Goal: Task Accomplishment & Management: Complete application form

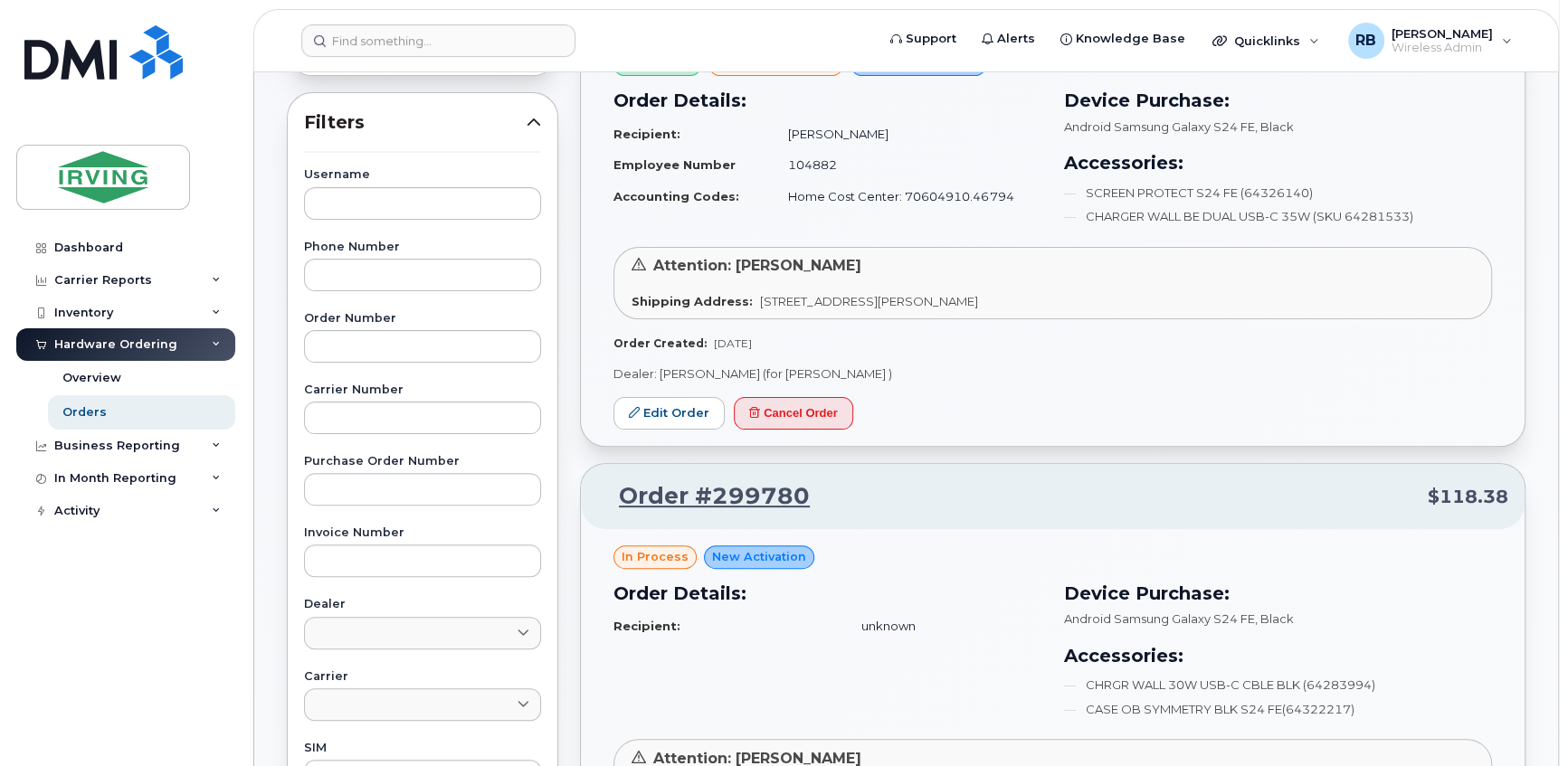
scroll to position [328, 0]
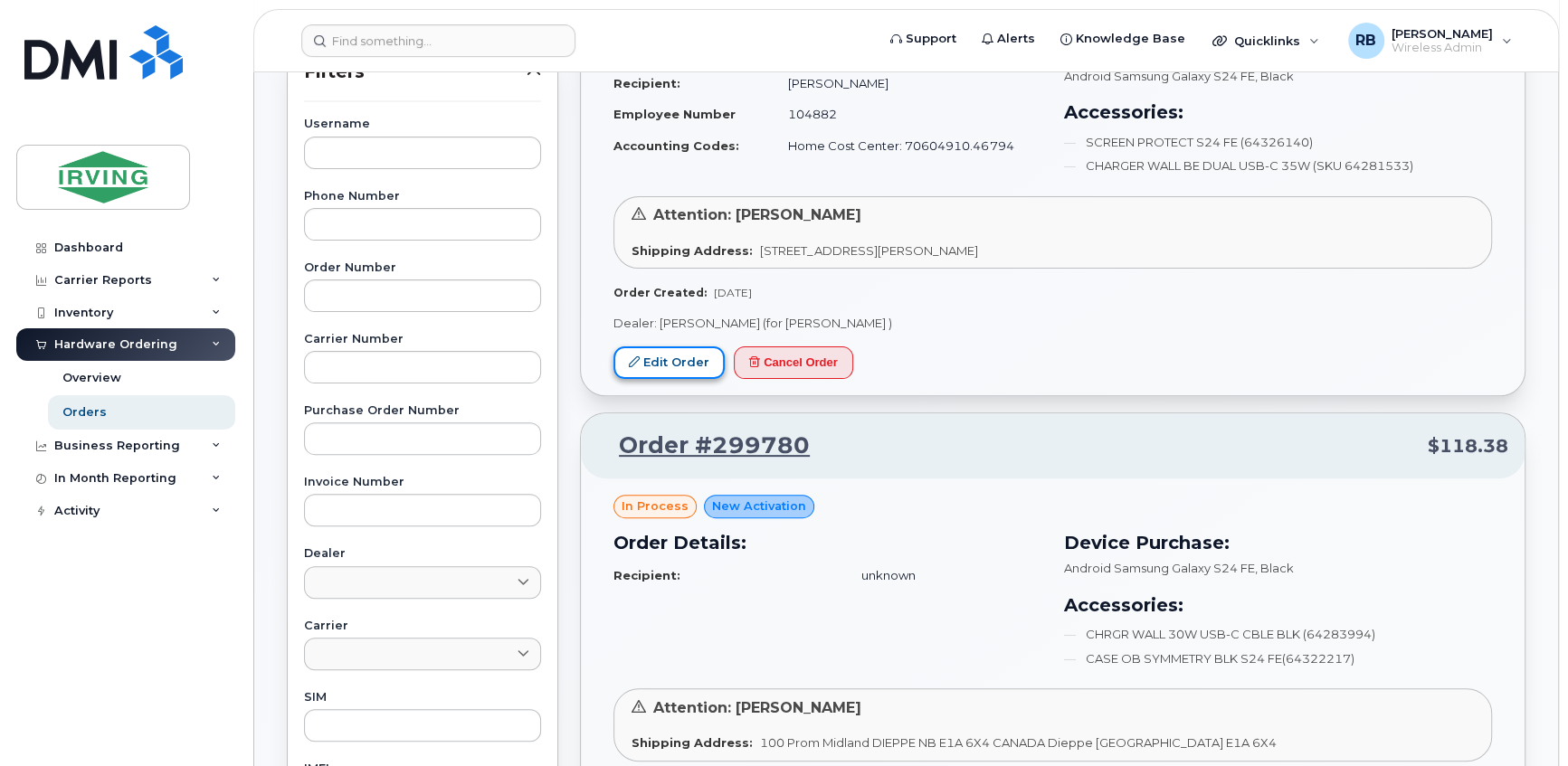
click at [664, 368] on link "Edit Order" at bounding box center [669, 363] width 111 height 34
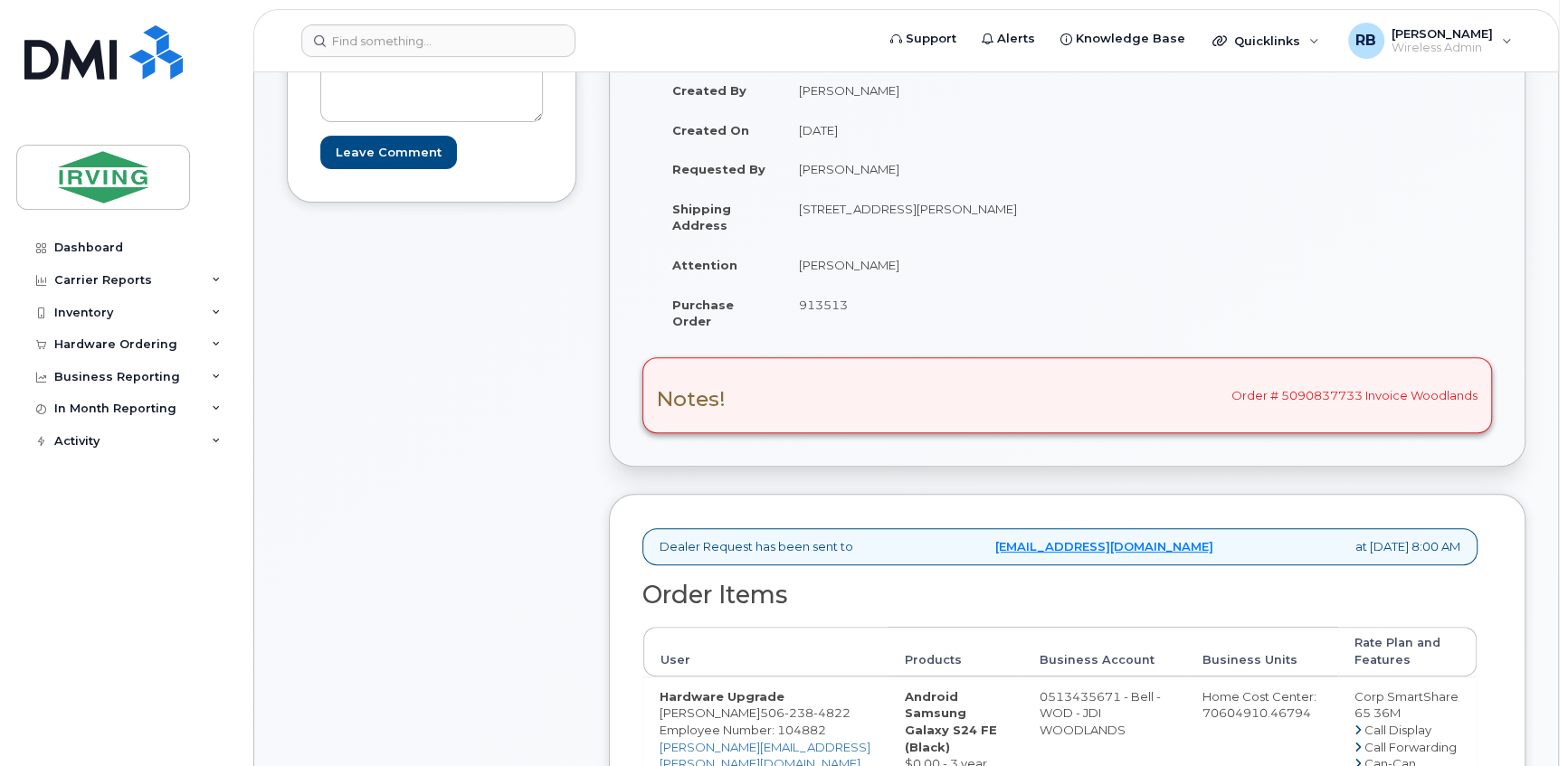
scroll to position [328, 0]
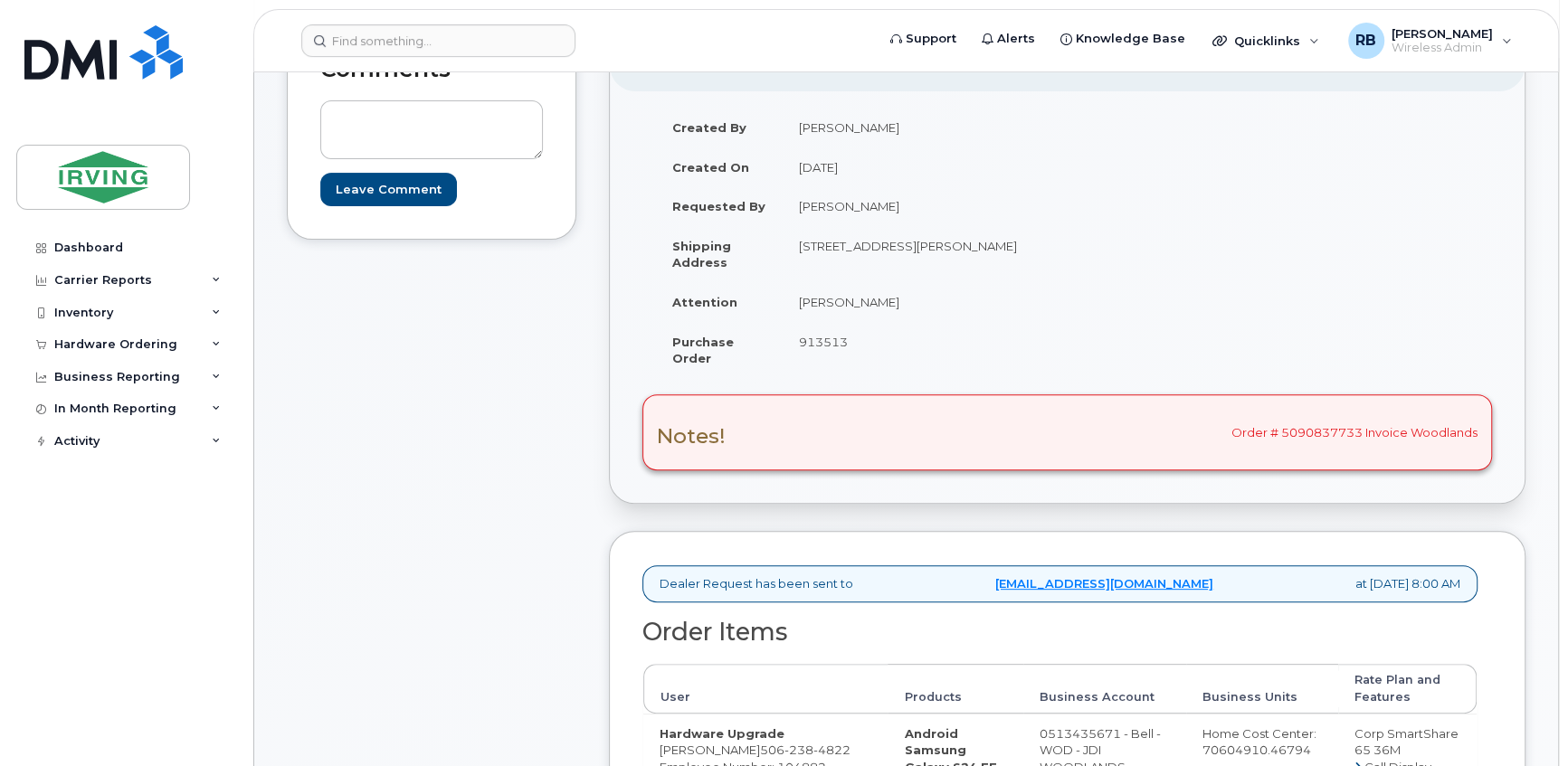
click at [835, 295] on td "[PERSON_NAME]" at bounding box center [919, 302] width 272 height 40
drag, startPoint x: 892, startPoint y: 299, endPoint x: 793, endPoint y: 308, distance: 99.4
click at [793, 308] on td "[PERSON_NAME]" at bounding box center [919, 302] width 272 height 40
copy td "[PERSON_NAME]"
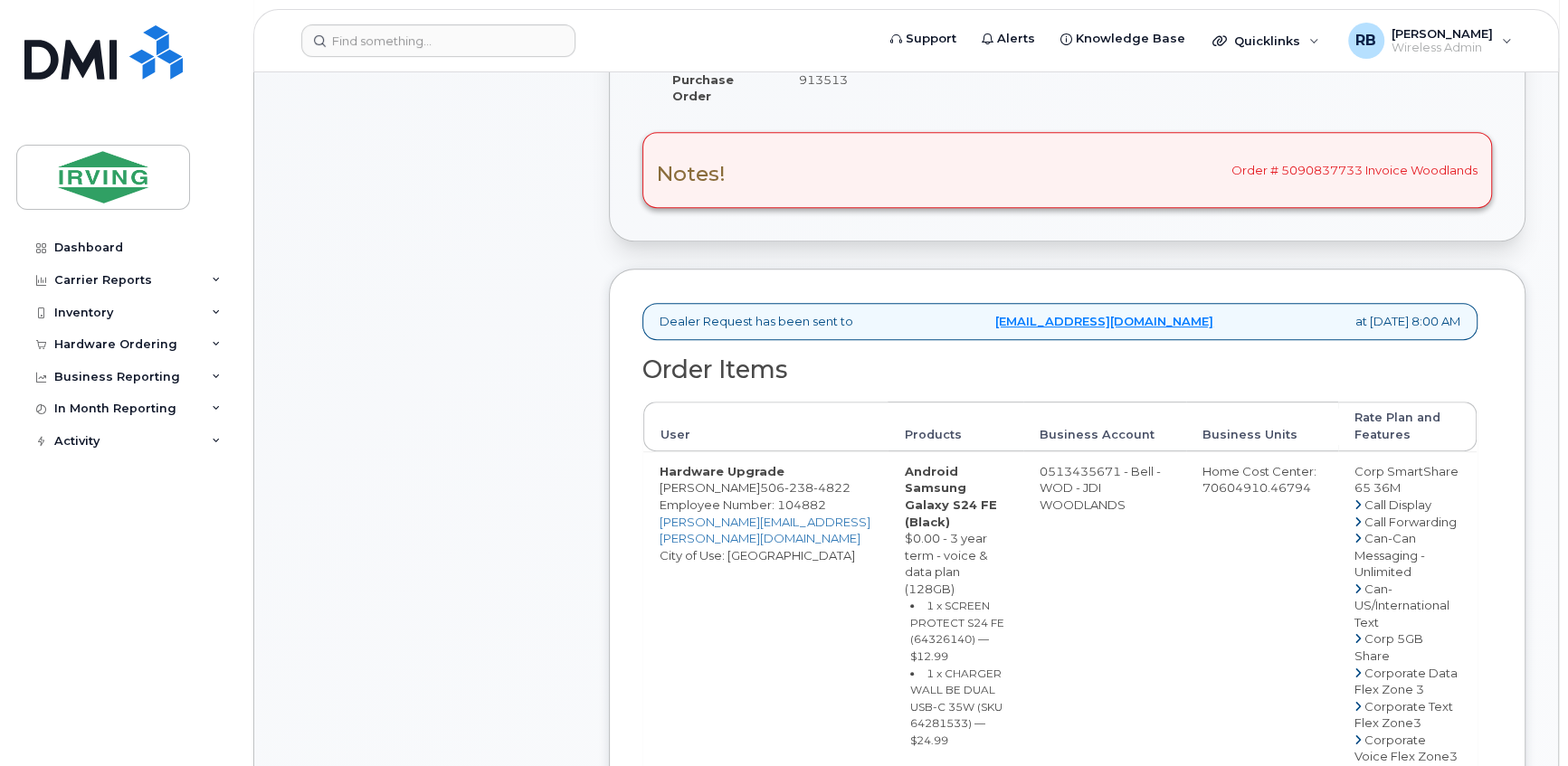
scroll to position [657, 0]
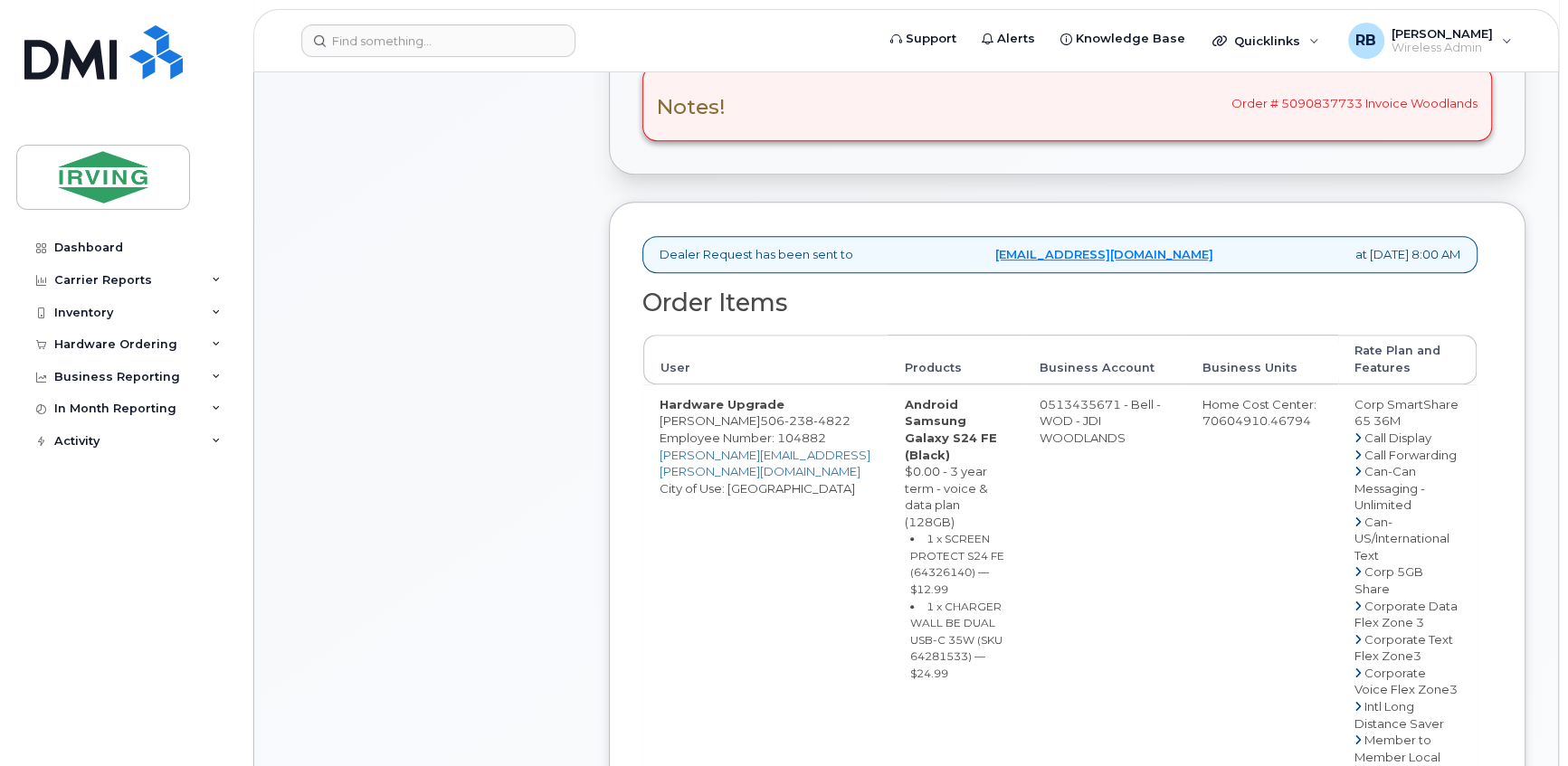
drag, startPoint x: 751, startPoint y: 415, endPoint x: 661, endPoint y: 417, distance: 90.0
copy td "[PERSON_NAME]"
click at [784, 418] on span "238" at bounding box center [799, 420] width 29 height 15
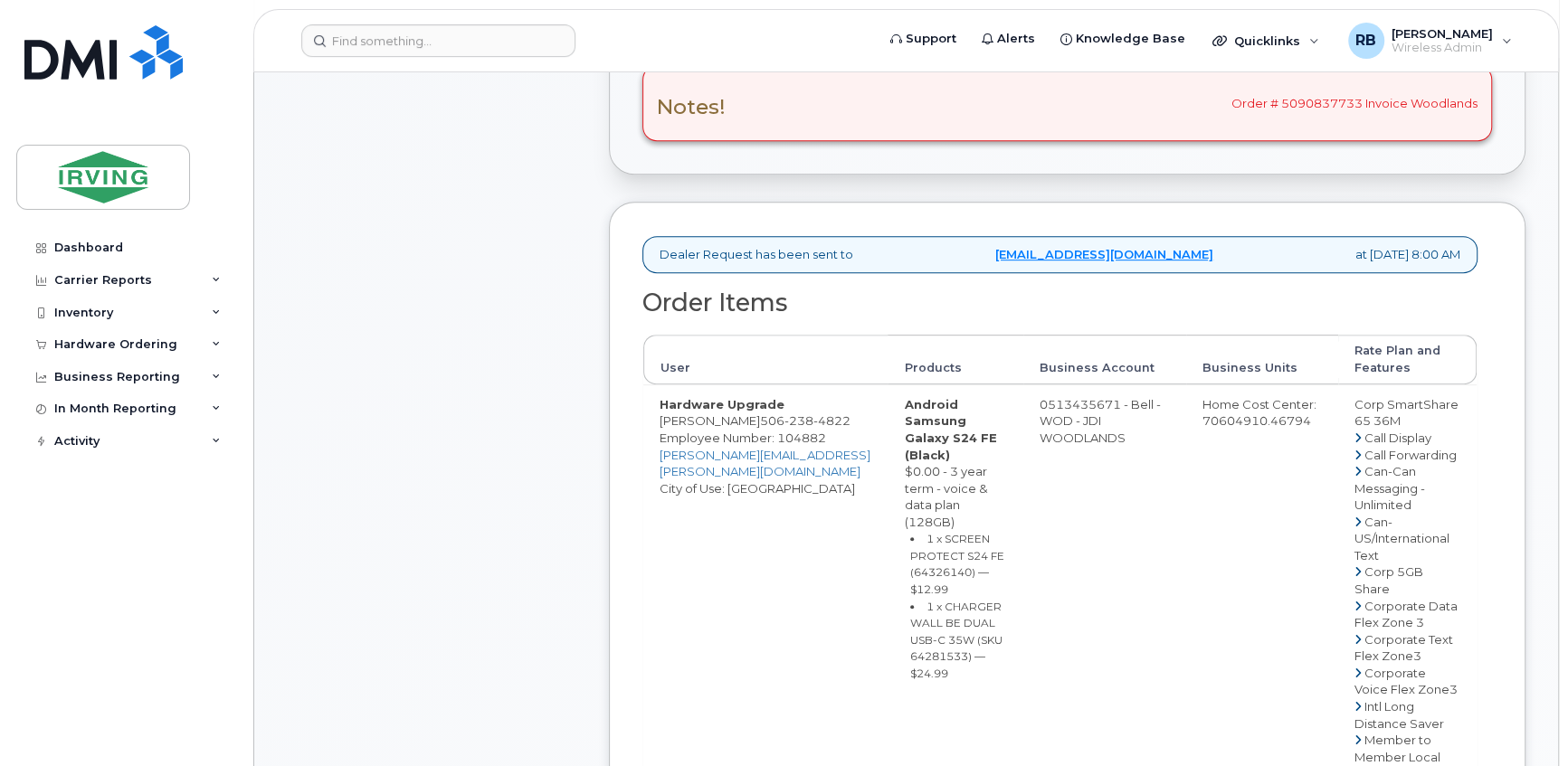
click at [919, 540] on small "1 x SCREEN PROTECT S24 FE (64326140) — $12.99" at bounding box center [957, 564] width 94 height 64
copy small "64326140"
click at [910, 616] on small "1 x CHARGER WALL BE DUAL USB-C 35W (SKU 64281533) — $24.99" at bounding box center [956, 640] width 92 height 80
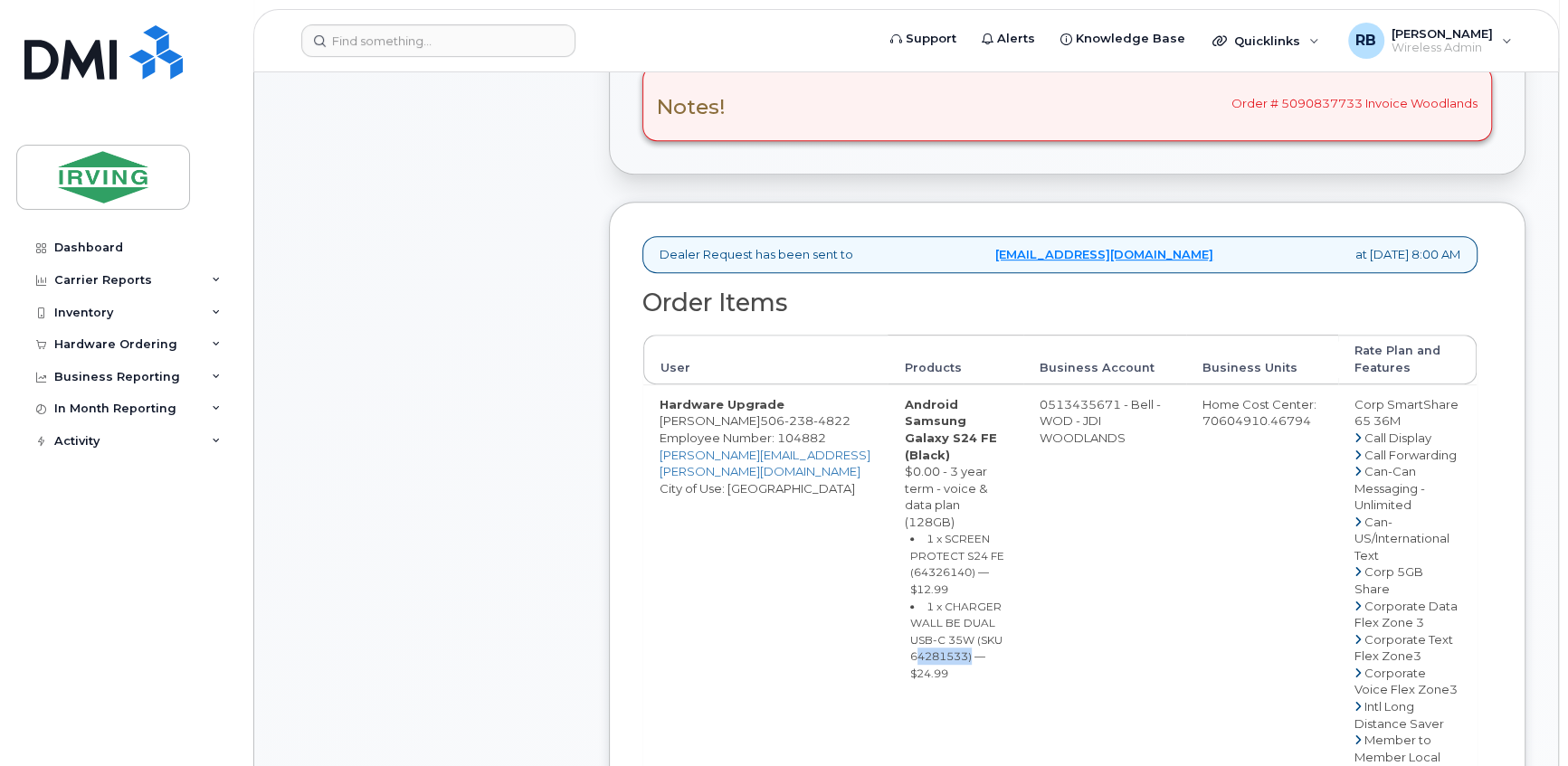
copy small "64281533"
click at [778, 419] on span "506 238 4822" at bounding box center [805, 420] width 90 height 15
copy span "506 238 4822"
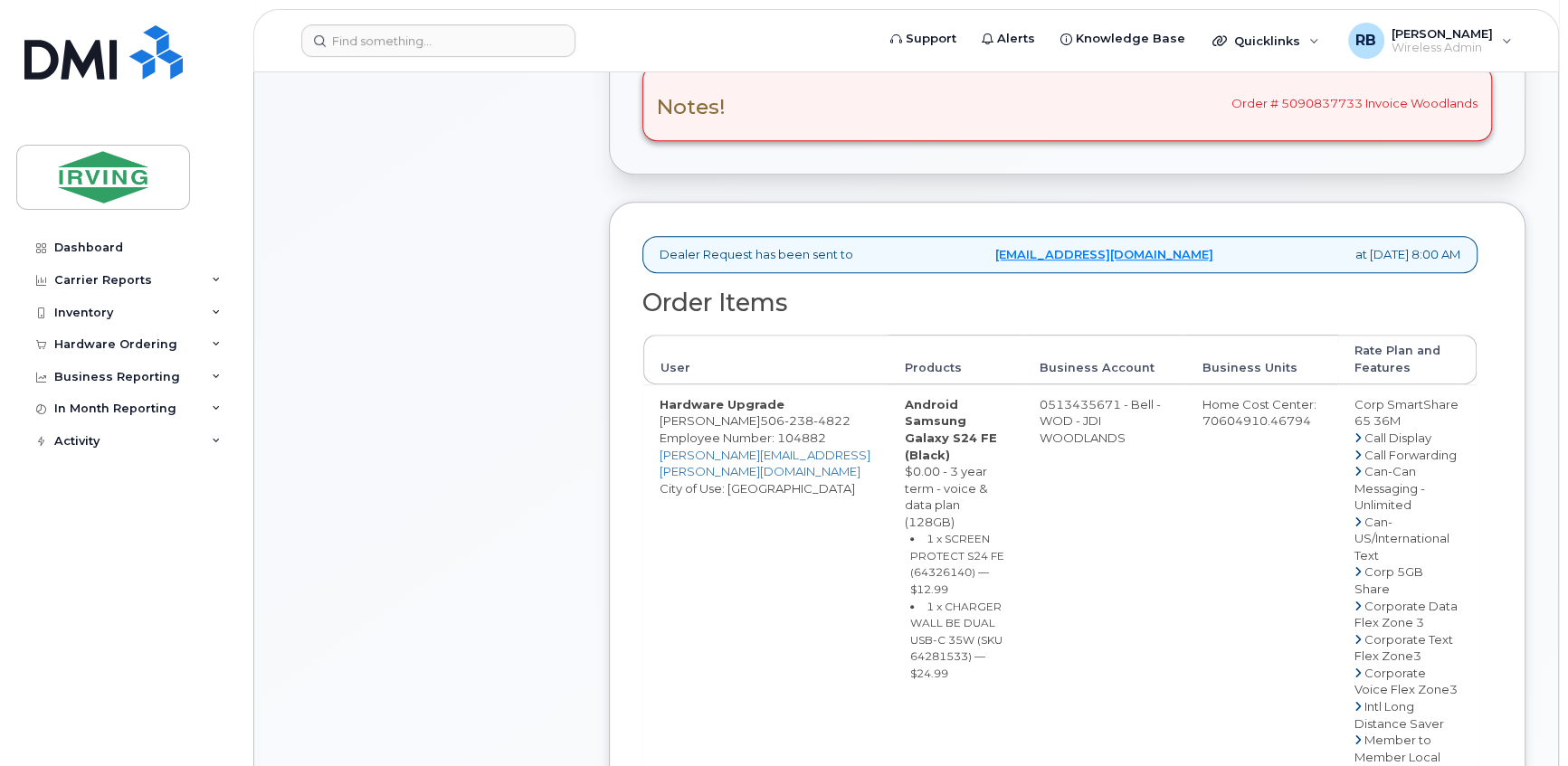
drag, startPoint x: 1104, startPoint y: 395, endPoint x: 1036, endPoint y: 401, distance: 68.3
copy td "513435671"
click at [769, 417] on span "506 238 4822" at bounding box center [805, 420] width 90 height 15
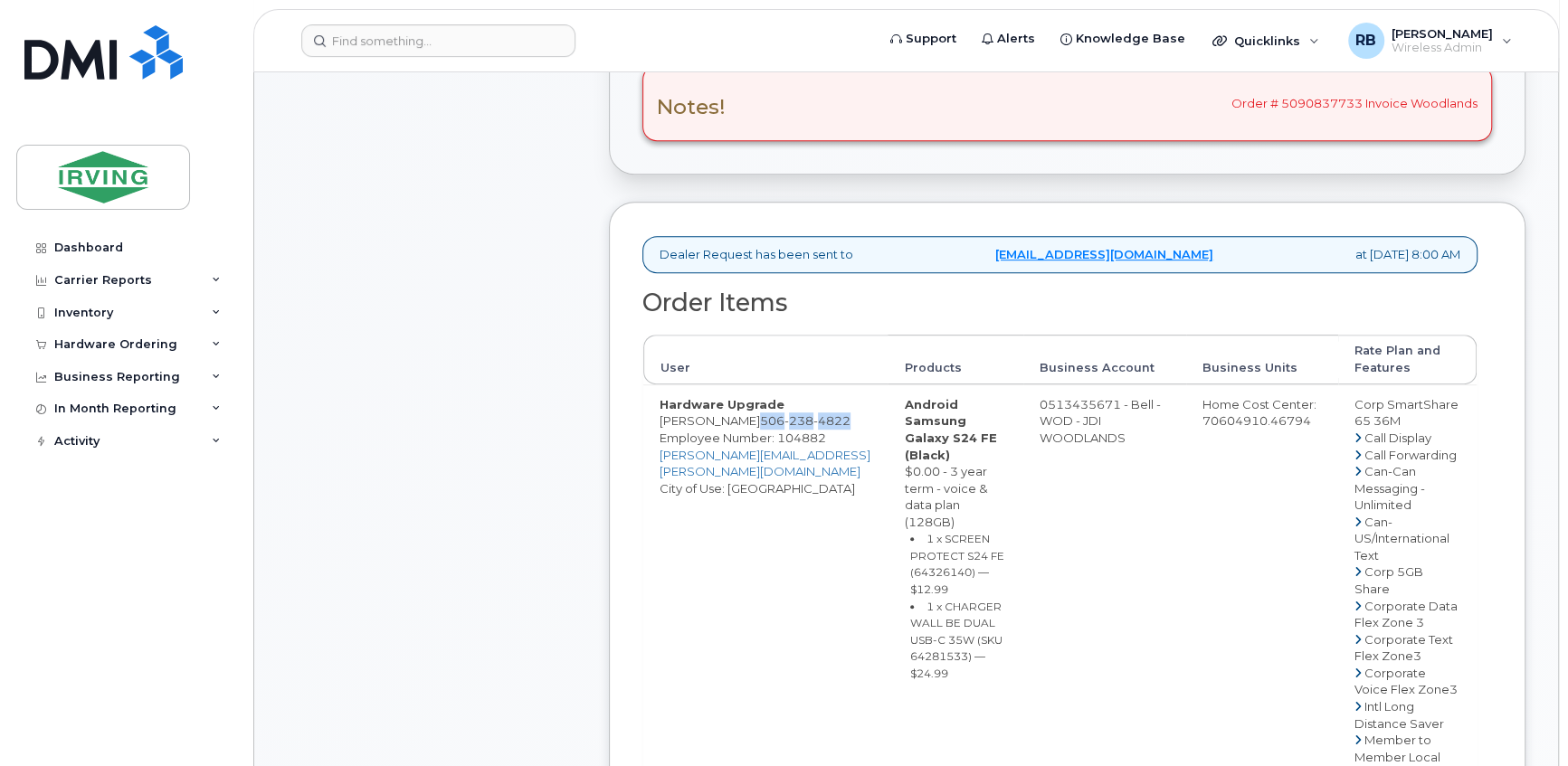
click at [769, 417] on span "506 238 4822" at bounding box center [805, 420] width 90 height 15
copy span "506 238 4822"
click at [526, 367] on div "Comments Leave Comment" at bounding box center [431, 662] width 289 height 1935
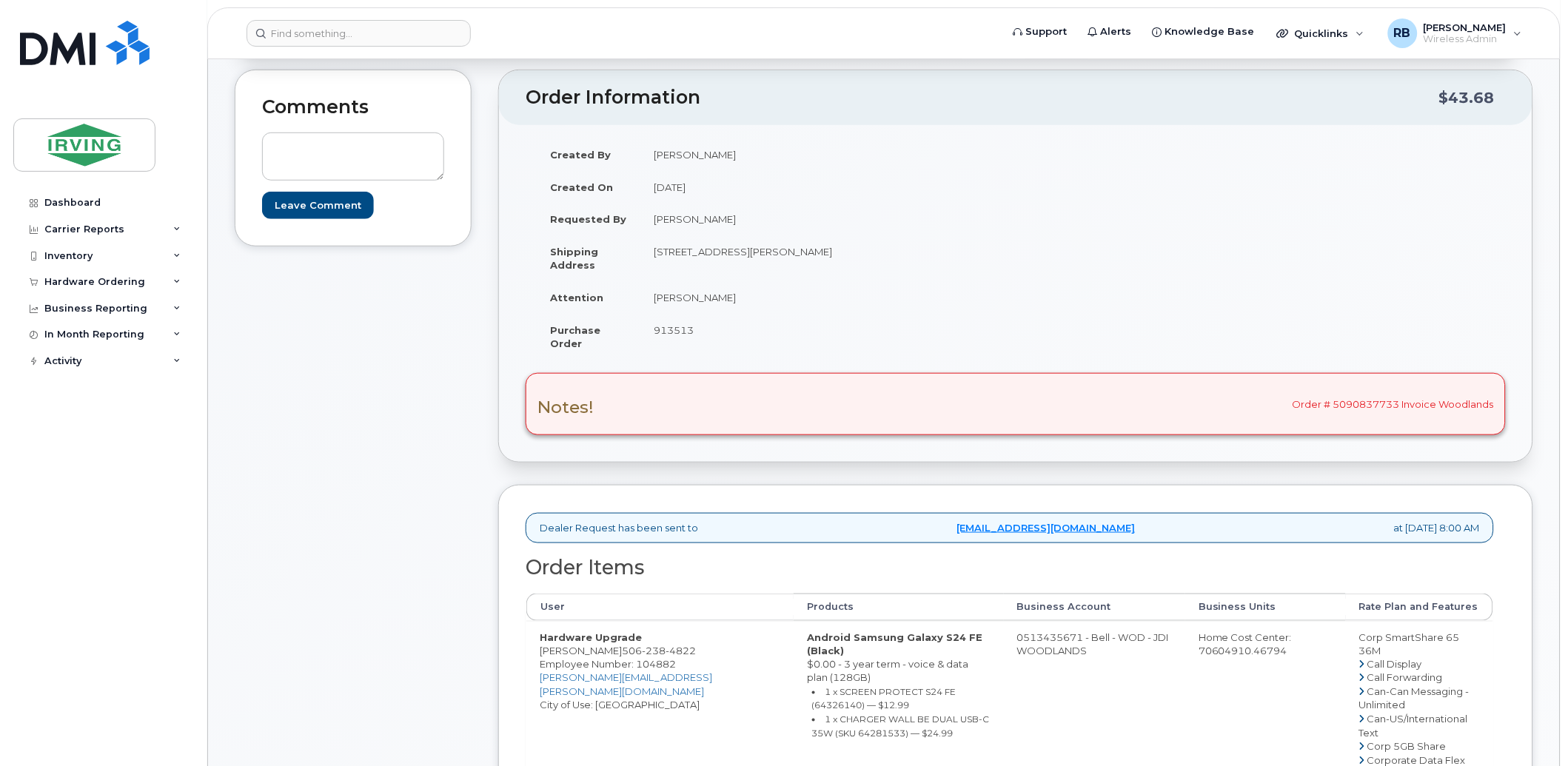
scroll to position [209, 0]
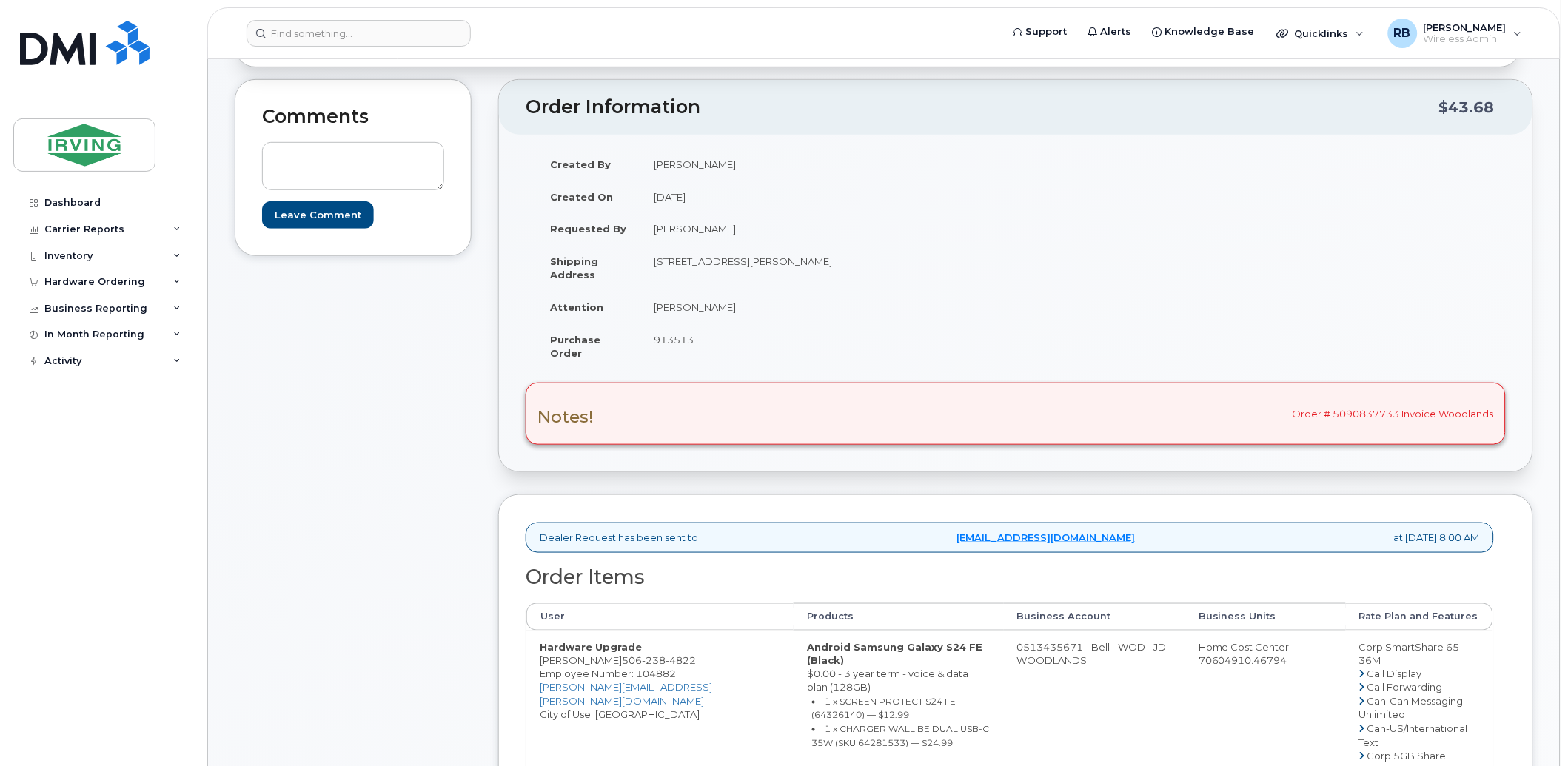
click at [1282, 424] on div "Notes! Order # 5090837733 Invoice Woodlands" at bounding box center [1015, 413] width 980 height 62
drag, startPoint x: 1399, startPoint y: 417, endPoint x: 1293, endPoint y: 415, distance: 106.0
click at [1282, 415] on div "Notes! Order # 5090837733 Invoice Woodlands" at bounding box center [1015, 413] width 980 height 62
copy div "Order # 5090837733"
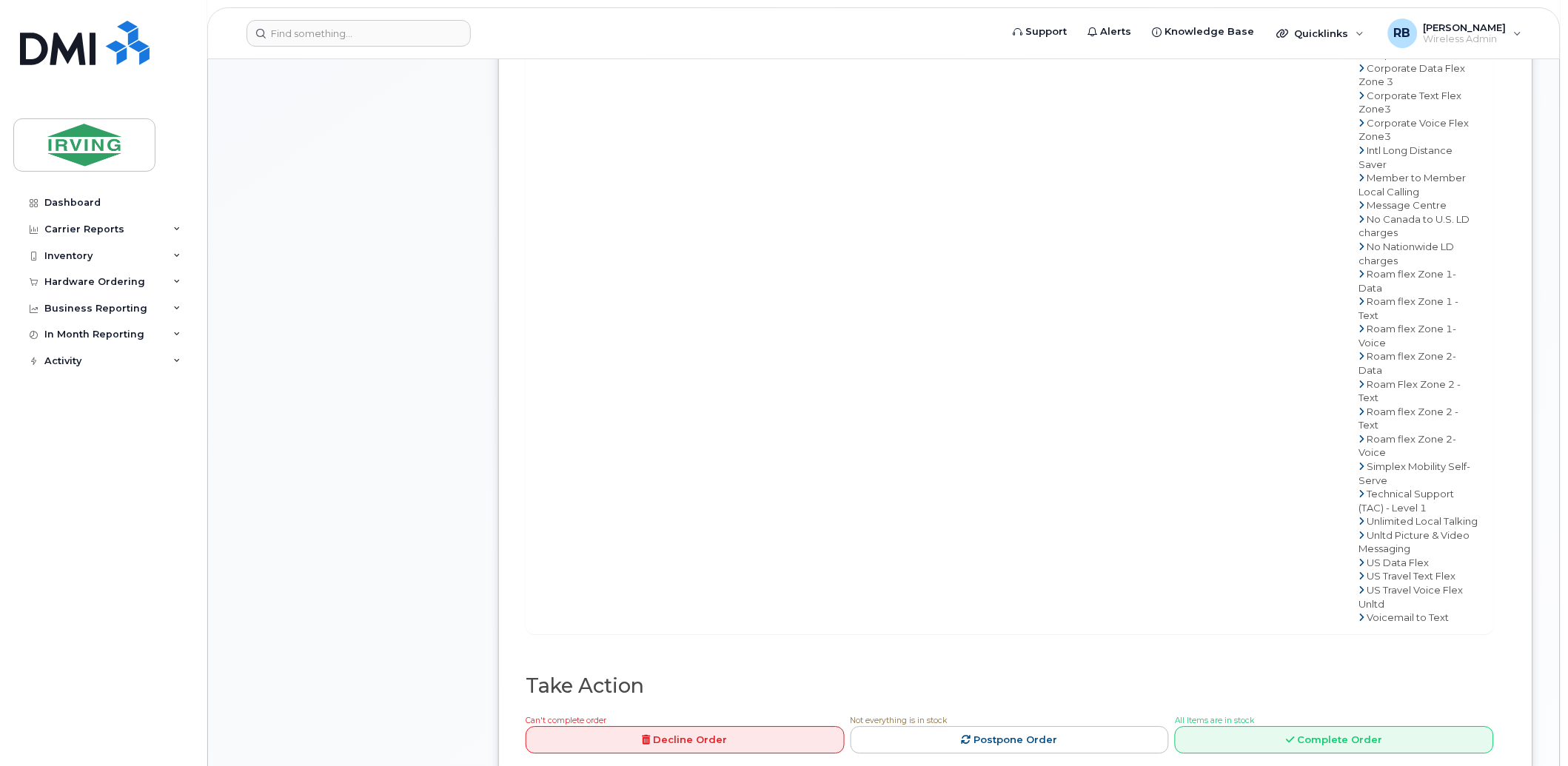
scroll to position [1195, 0]
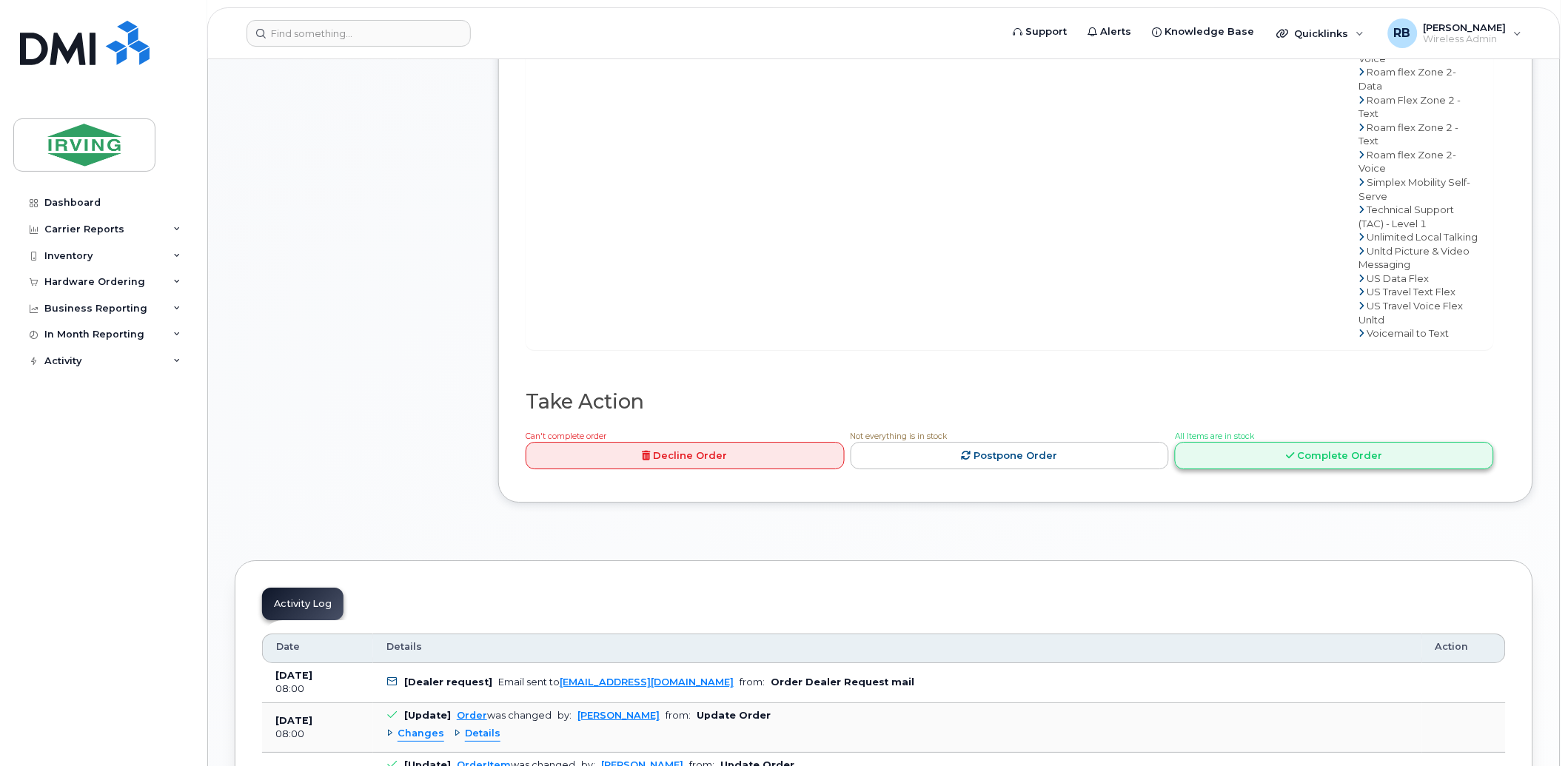
click at [1213, 442] on link "Complete Order" at bounding box center [1334, 455] width 319 height 28
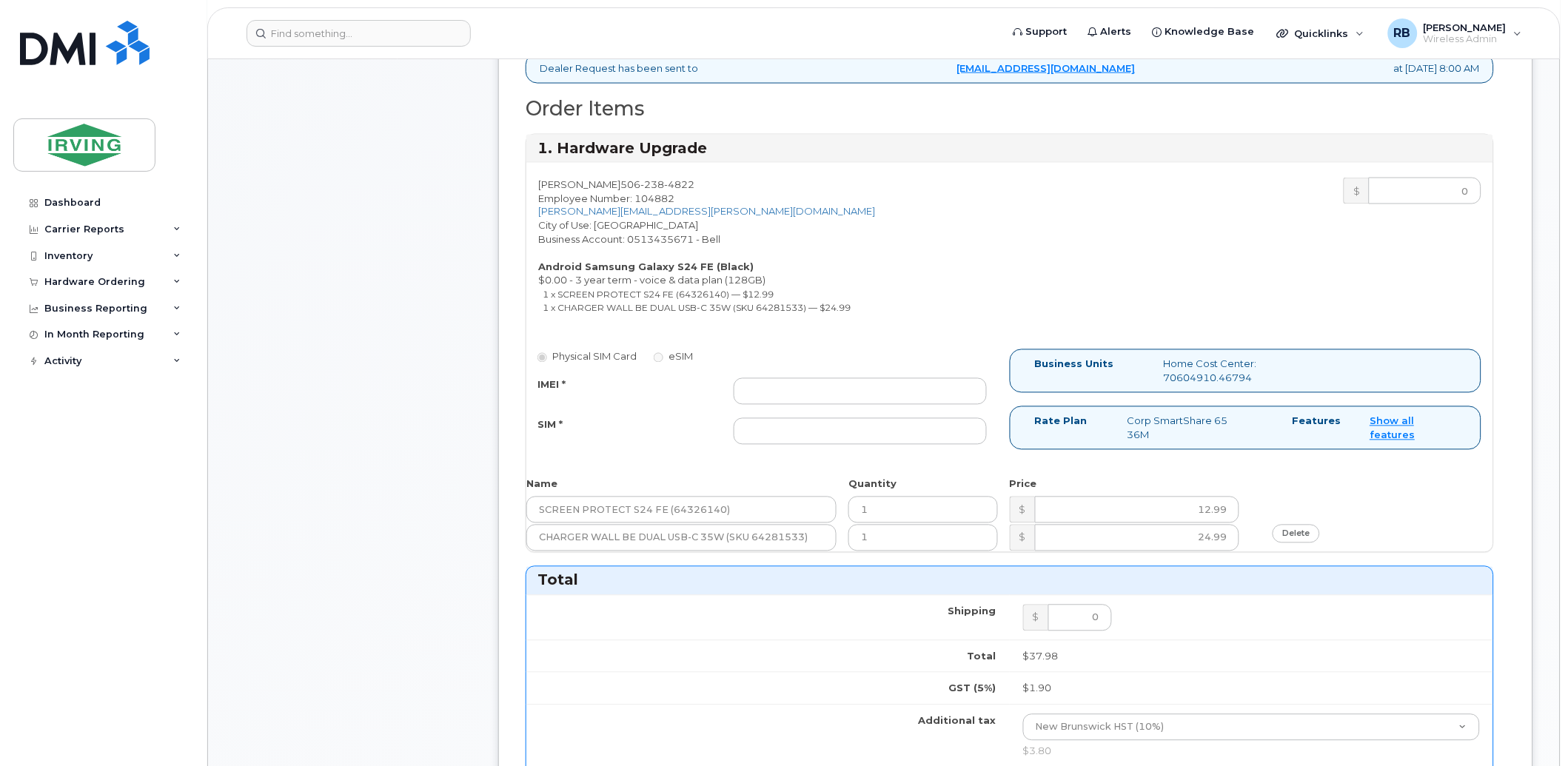
scroll to position [647, 0]
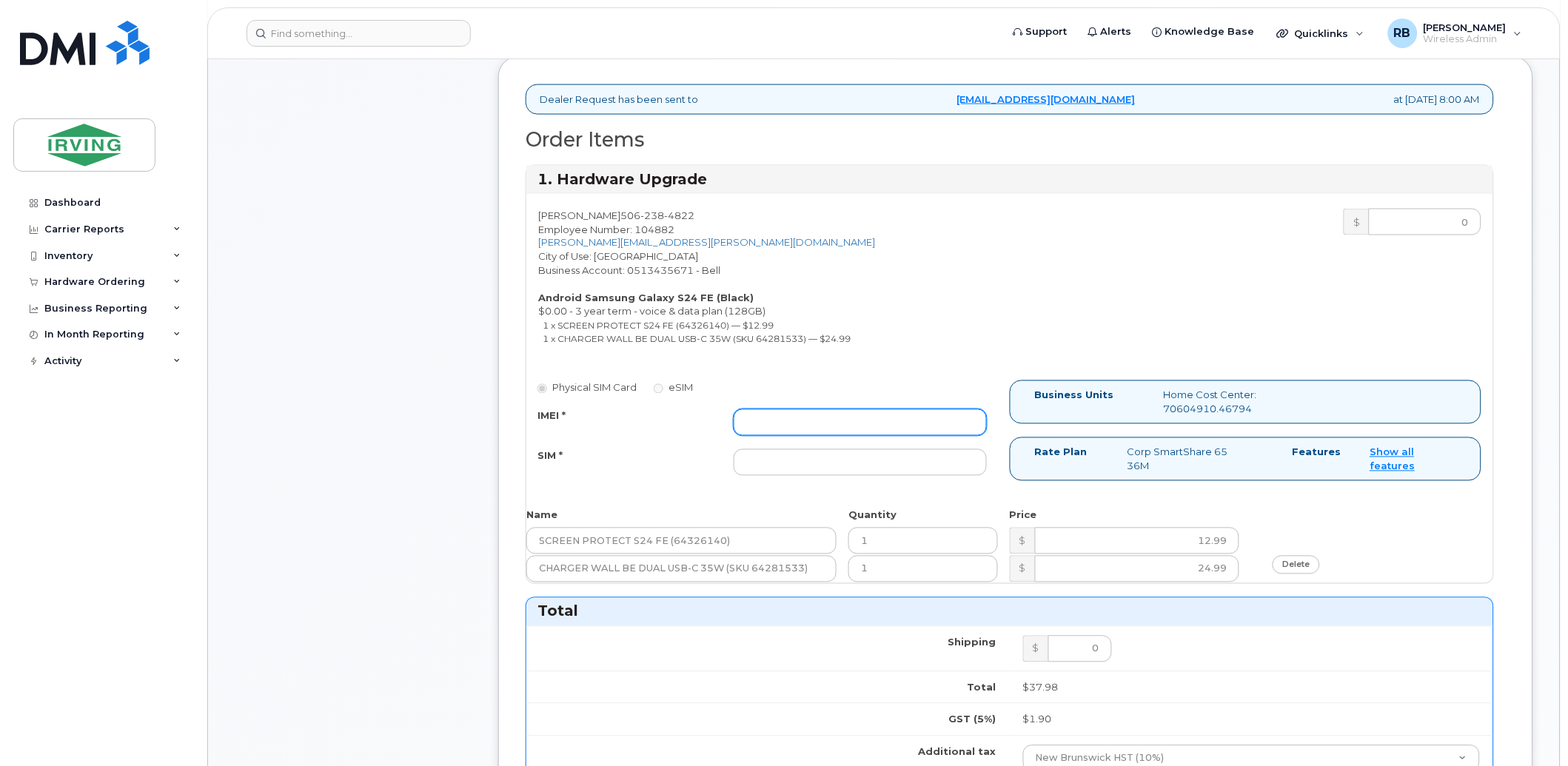
click at [828, 419] on input "IMEI *" at bounding box center [860, 423] width 253 height 27
type input "352693796092209"
click at [778, 462] on input "SIM *" at bounding box center [860, 462] width 253 height 27
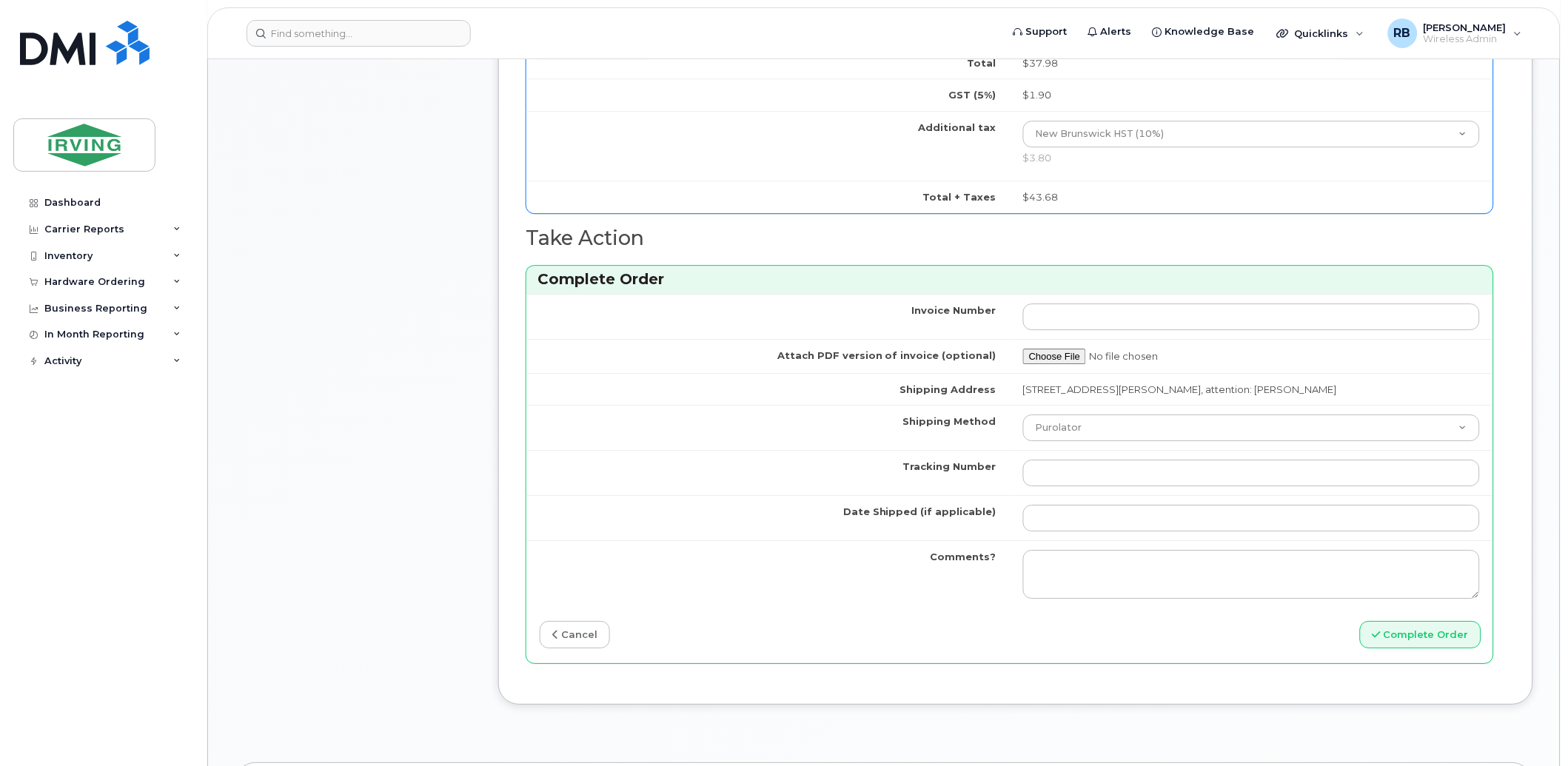
scroll to position [1305, 0]
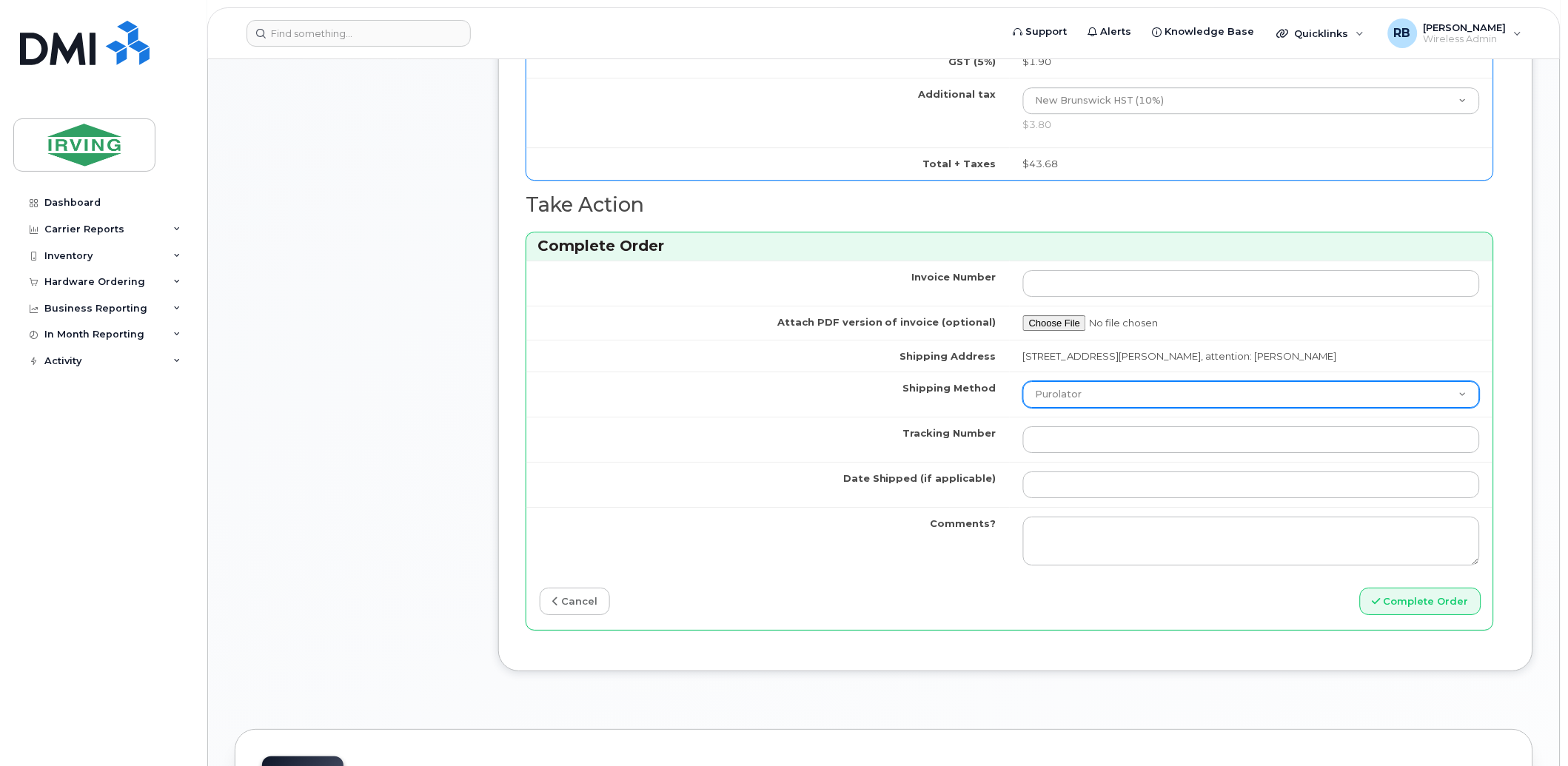
type input "89302610207712406492"
click at [1038, 404] on select "Purolator UPS FedEx Canada Post Courier Other Drop Off Pick Up" at bounding box center [1252, 395] width 457 height 27
select select "Courier"
click at [1023, 383] on select "Purolator UPS FedEx Canada Post Courier Other Drop Off Pick Up" at bounding box center [1252, 395] width 457 height 27
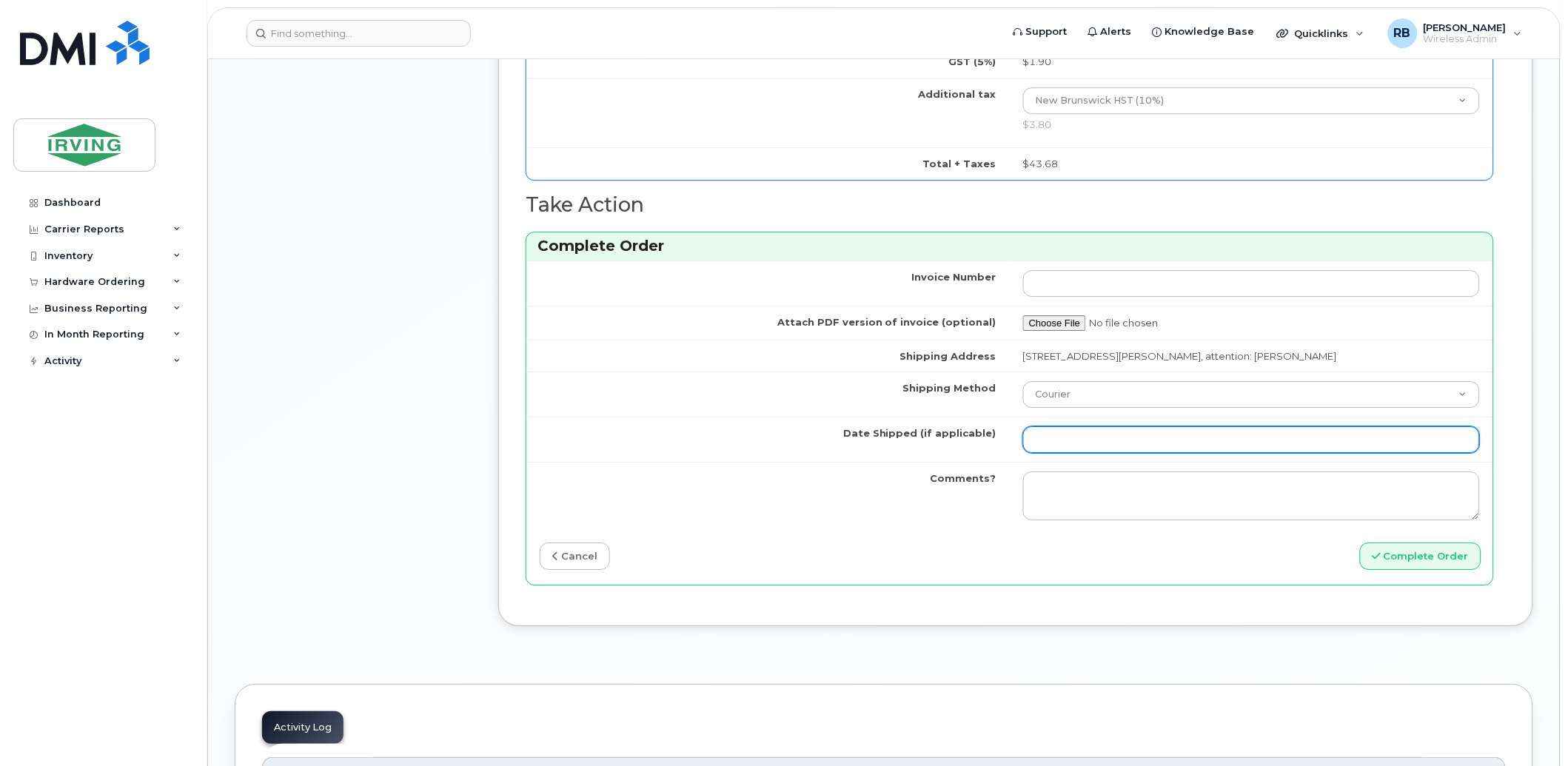
click at [1055, 445] on input "Date Shipped (if applicable)" at bounding box center [1252, 439] width 457 height 27
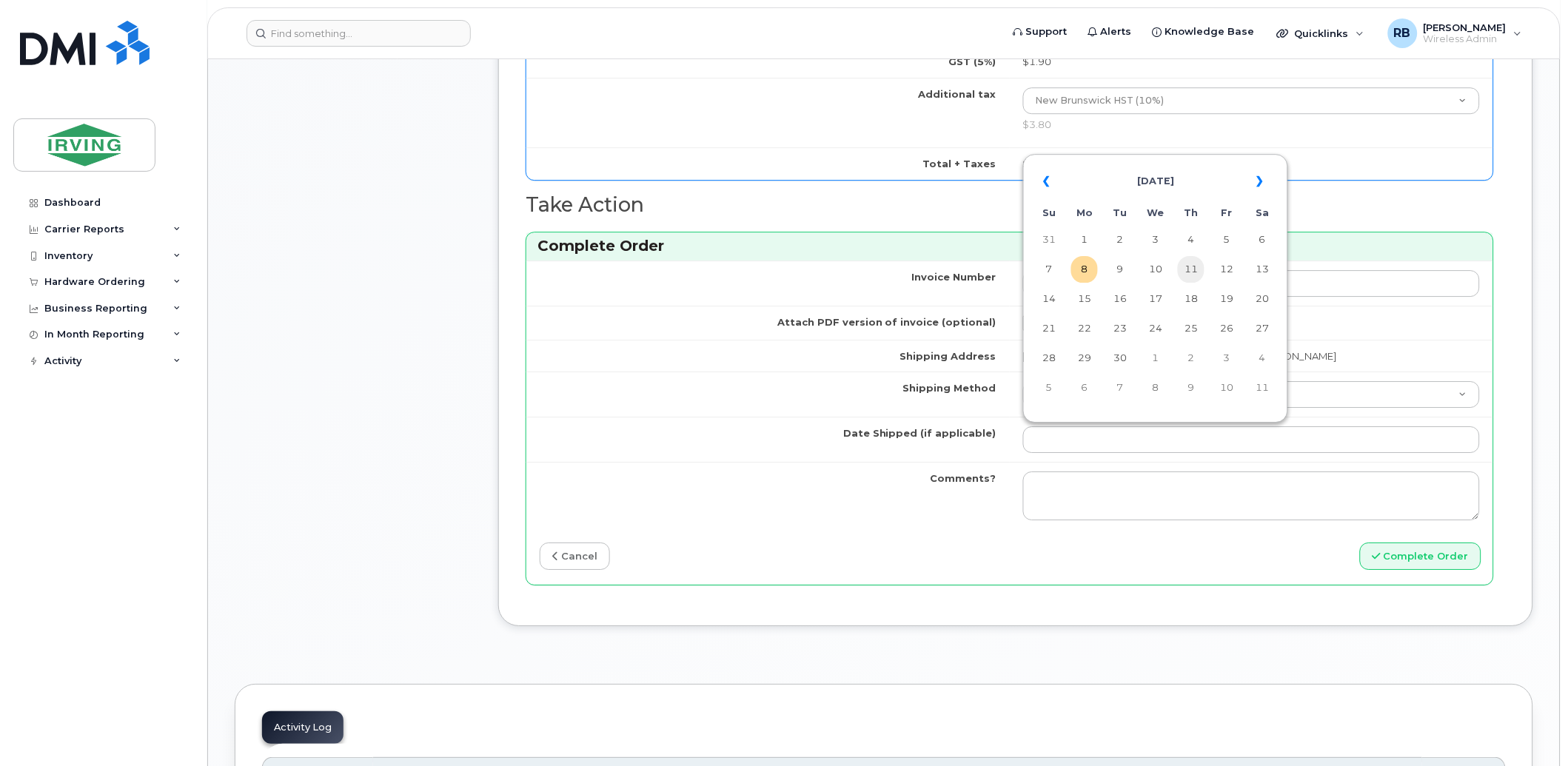
click at [1189, 275] on td "11" at bounding box center [1191, 269] width 27 height 27
type input "2025-09-11"
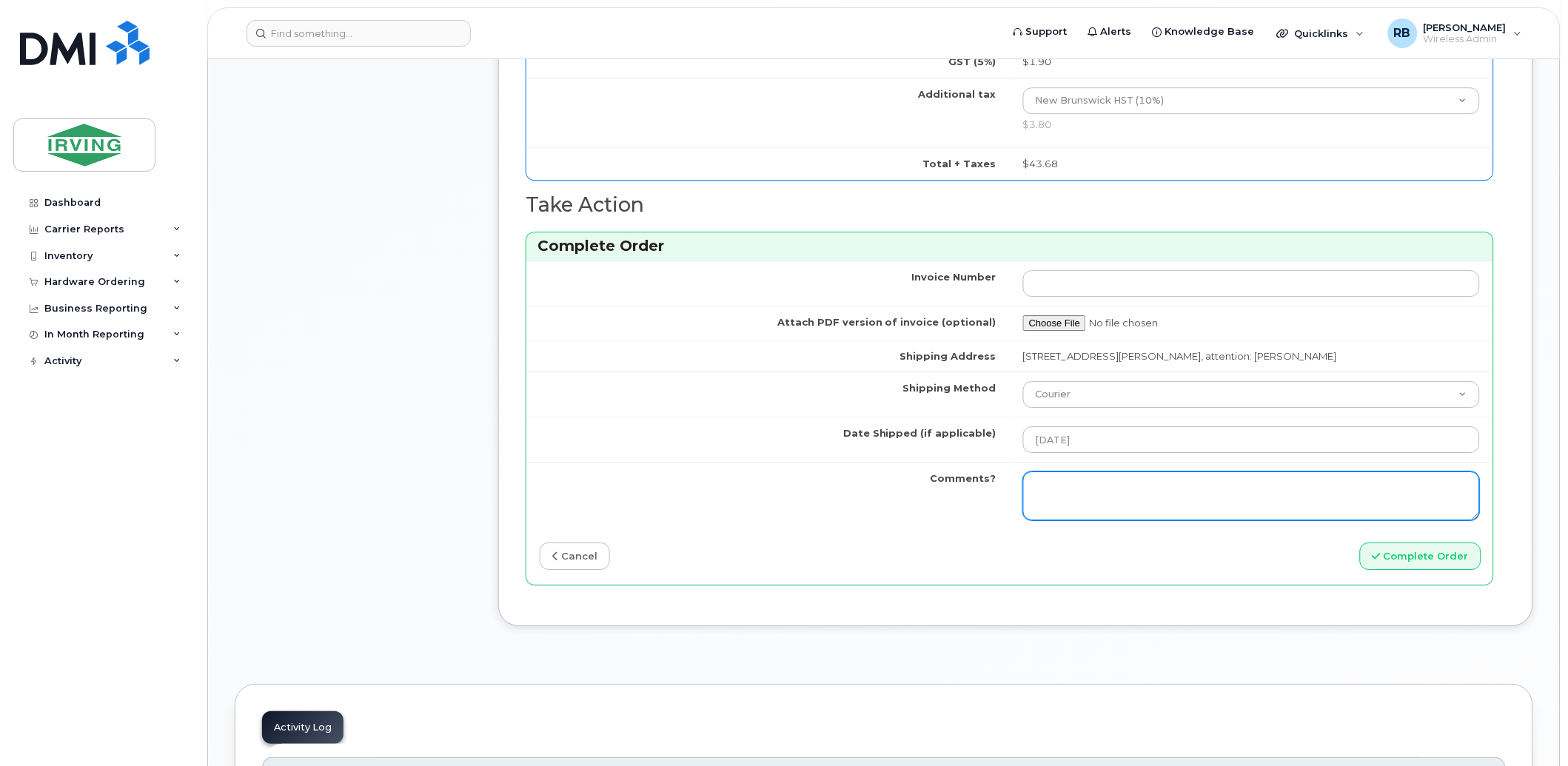
click at [1090, 492] on textarea "Comments?" at bounding box center [1252, 495] width 457 height 48
type textarea "Please be advised the order has been completed. SO#26203736 Allow 1-3 business …"
click at [1223, 494] on textarea "Please be advised the order has been completed. SO#26203736 Allow 1-3 business …" at bounding box center [1252, 495] width 457 height 48
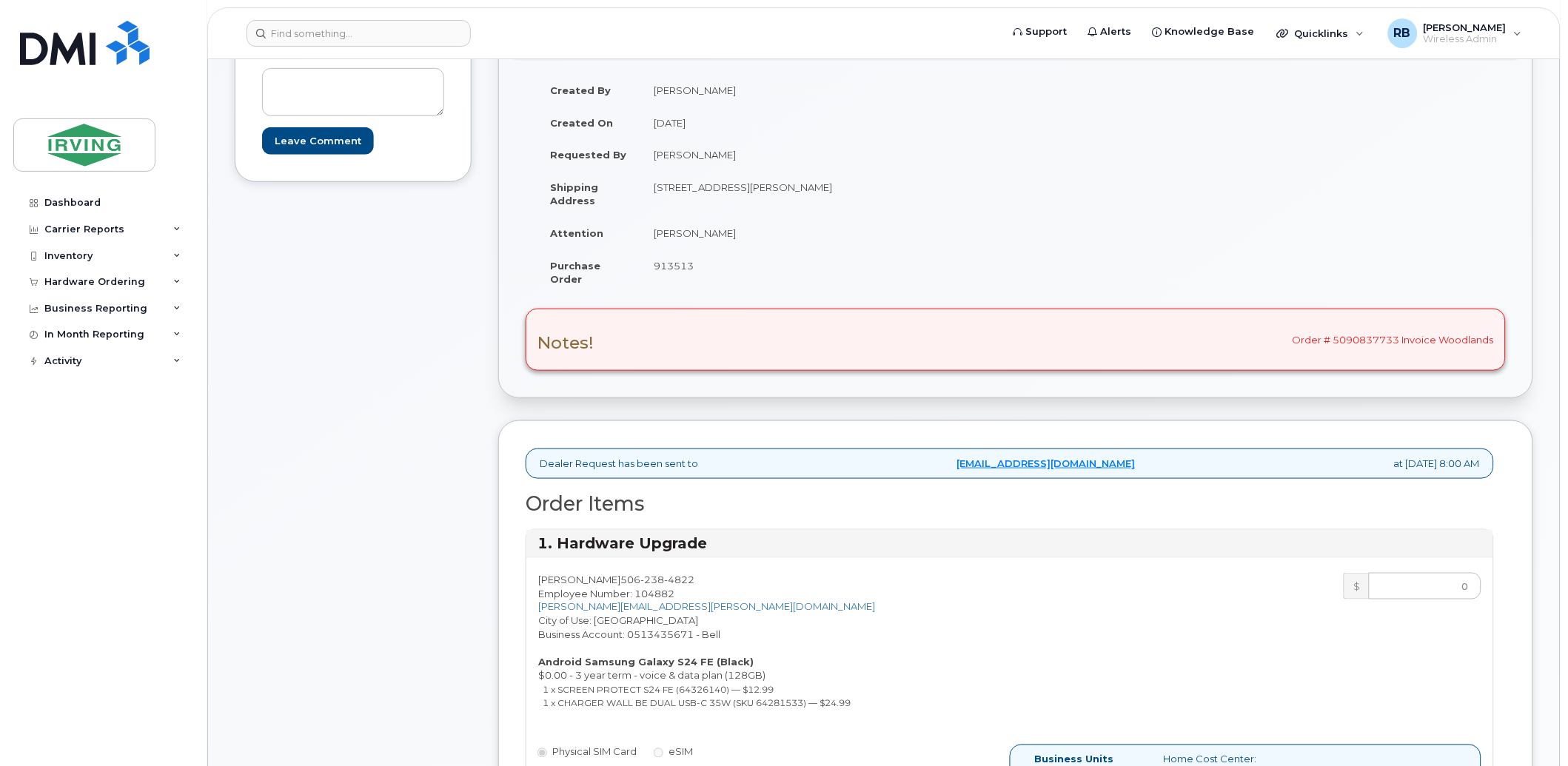
scroll to position [209, 0]
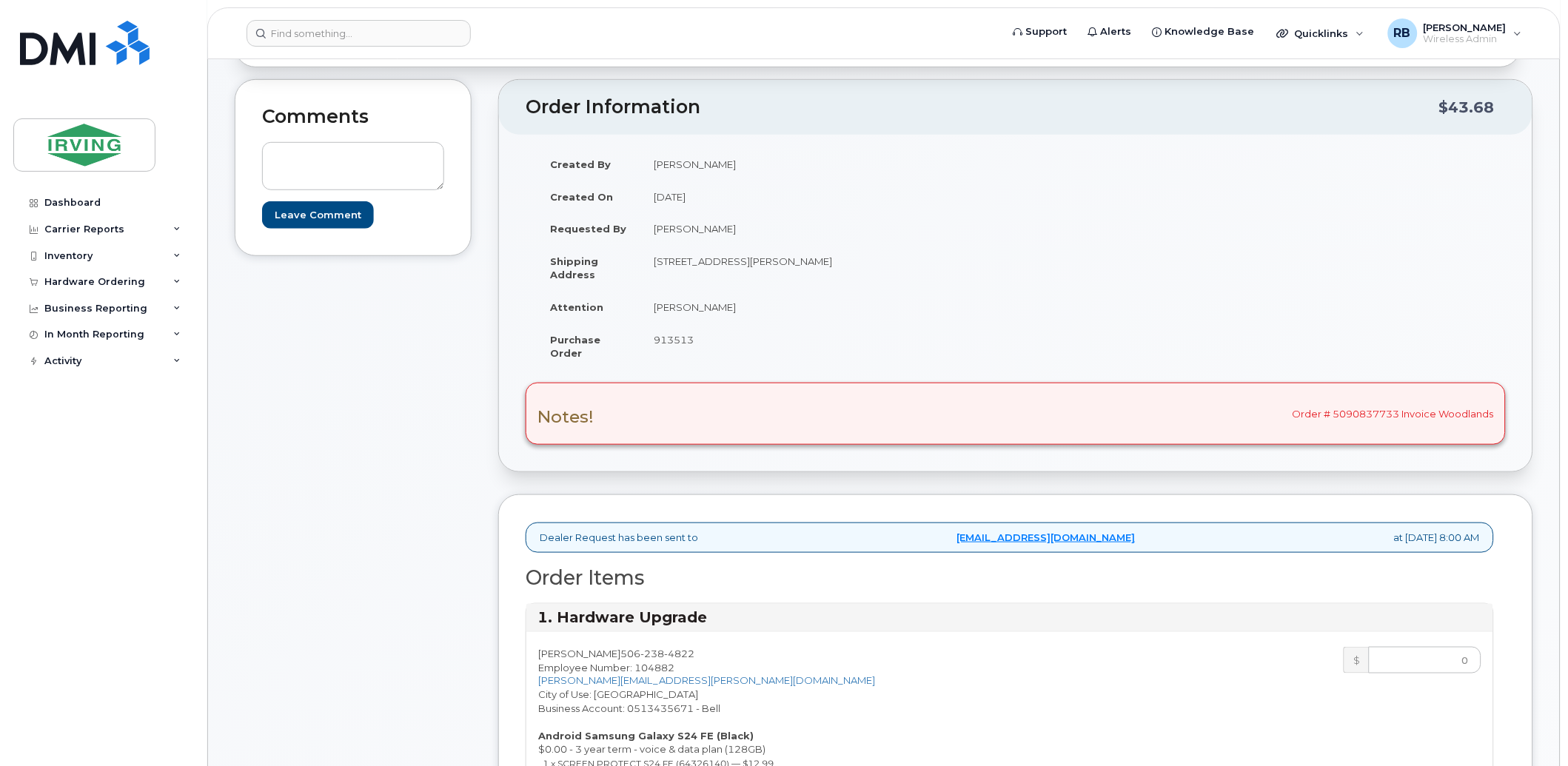
click at [1282, 417] on div "Notes! Order # 5090837733 Invoice Woodlands" at bounding box center [1015, 413] width 980 height 62
drag, startPoint x: 1400, startPoint y: 410, endPoint x: 1296, endPoint y: 415, distance: 104.1
click at [1282, 415] on div "Notes! Order # 5090837733 Invoice Woodlands" at bounding box center [1015, 413] width 980 height 62
copy div "Order # 5090837733"
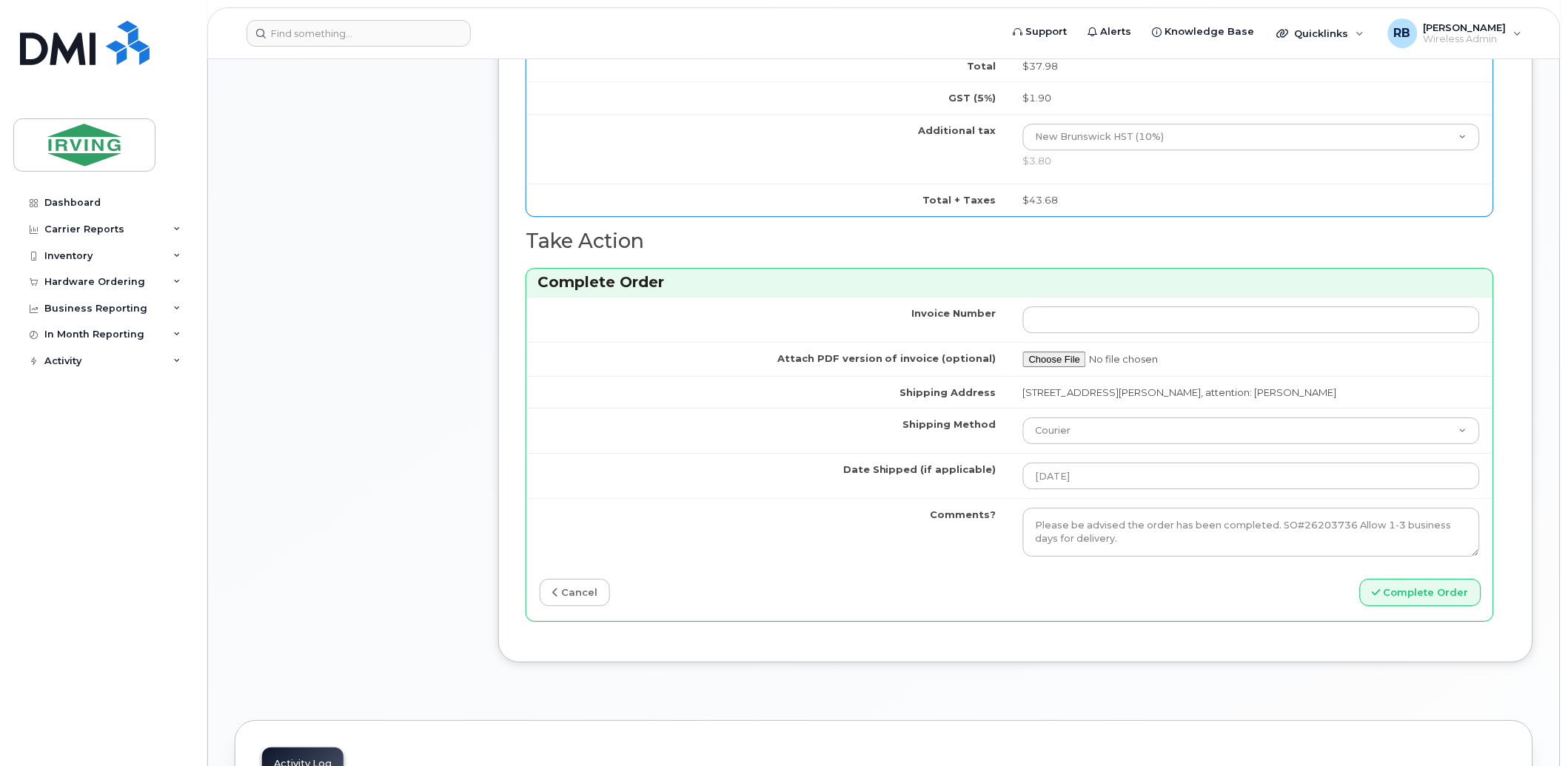
scroll to position [1305, 0]
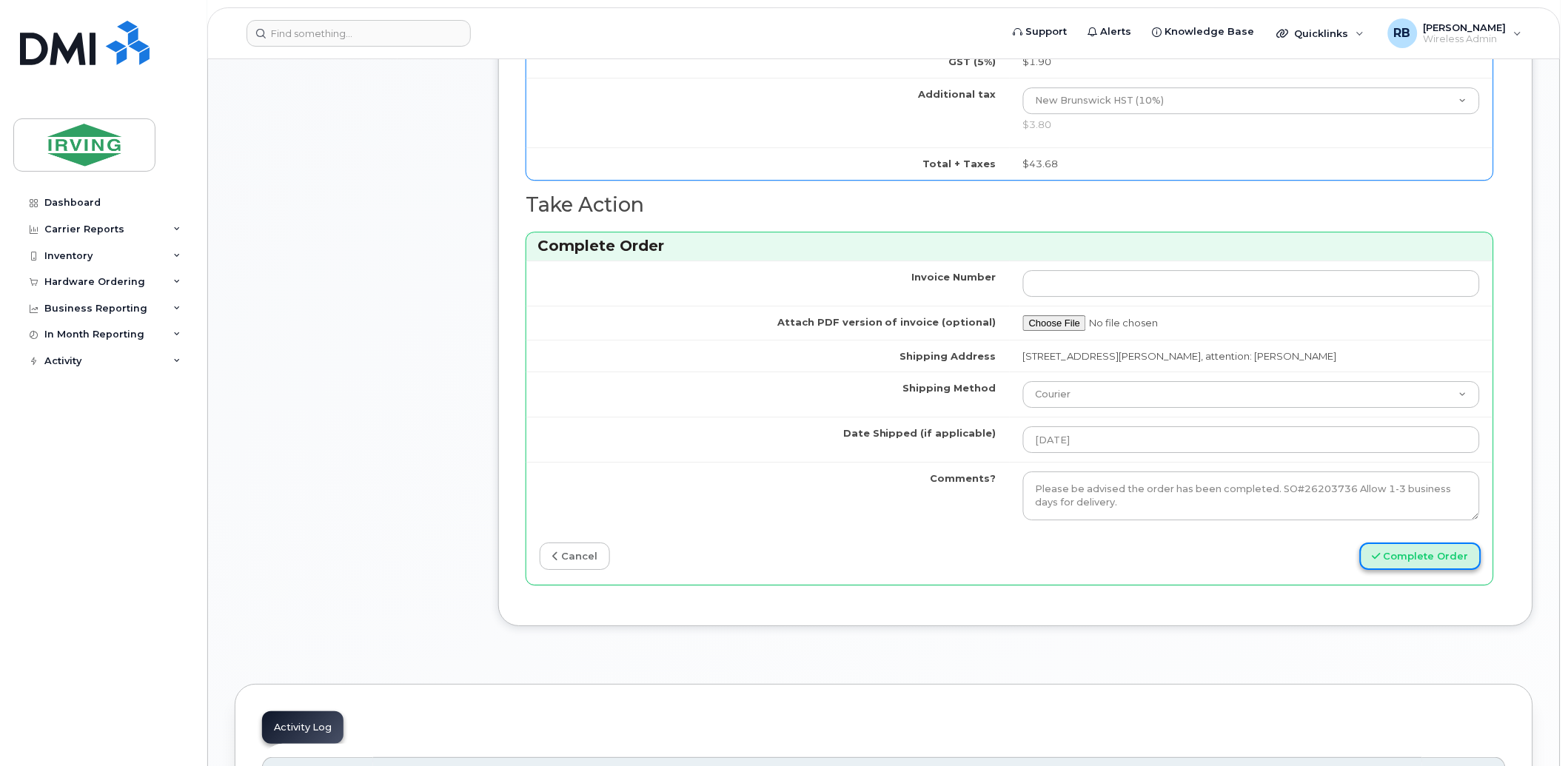
click at [1282, 553] on button "Complete Order" at bounding box center [1420, 556] width 122 height 28
